Goal: Transaction & Acquisition: Purchase product/service

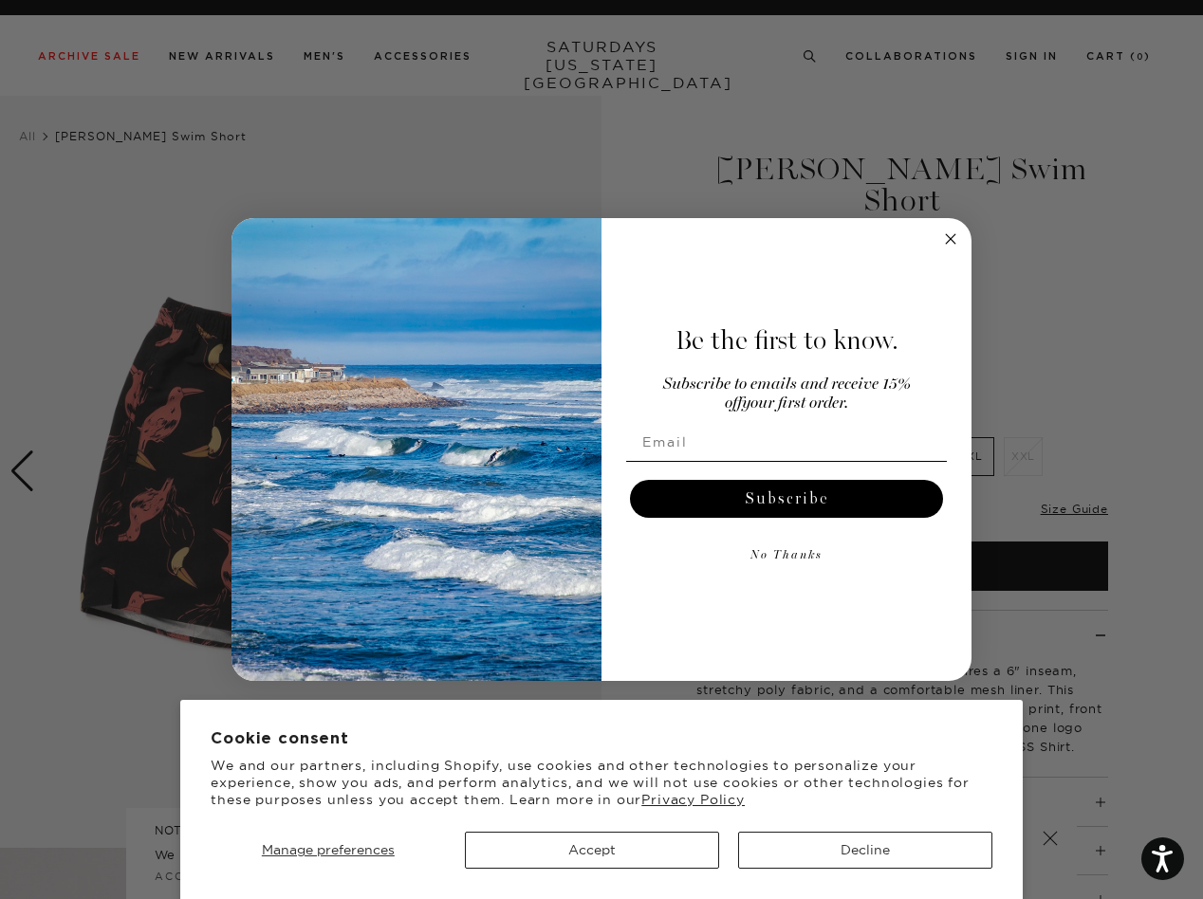
click at [601, 450] on div "Be the first to know. Subscribe to emails and receive 15% off your first order.…" at bounding box center [776, 449] width 351 height 425
click at [327, 850] on span "Manage preferences" at bounding box center [328, 849] width 133 height 17
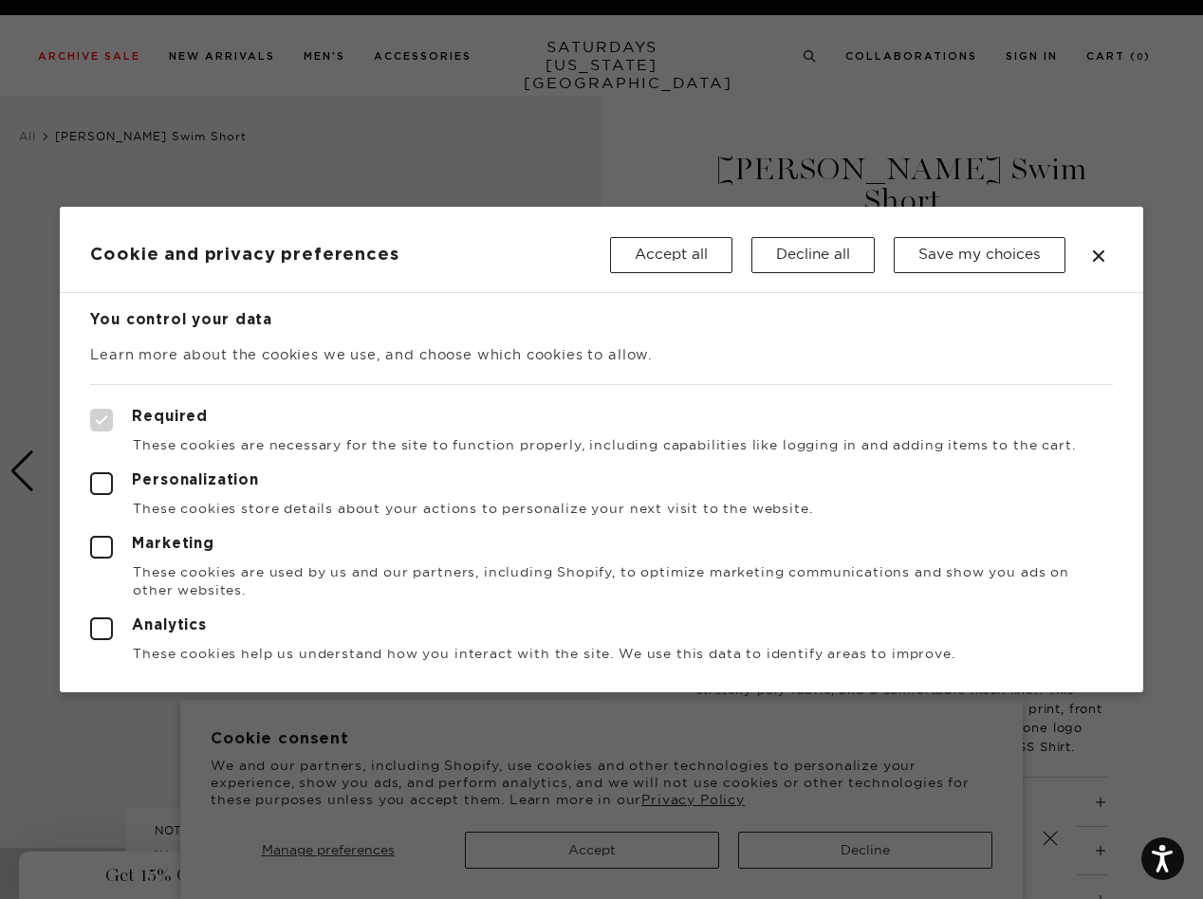
click at [592, 850] on div at bounding box center [601, 449] width 1203 height 899
click at [865, 850] on div at bounding box center [601, 449] width 1203 height 899
click at [950, 239] on button "Save my choices" at bounding box center [979, 255] width 172 height 36
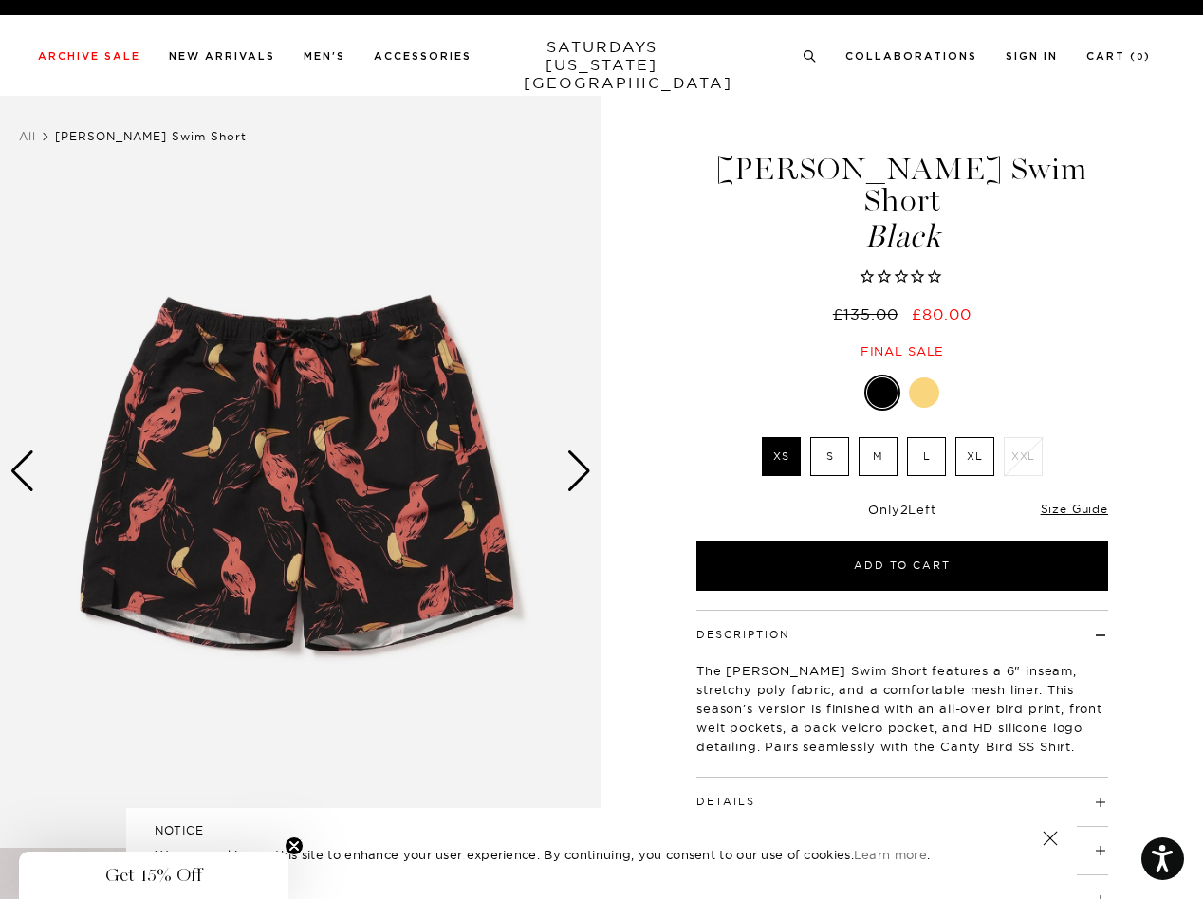
click at [786, 500] on div "Only 2 Left Size Guide" at bounding box center [902, 515] width 412 height 51
click at [786, 557] on button "Add to Cart" at bounding box center [902, 566] width 412 height 49
